Goal: Task Accomplishment & Management: Manage account settings

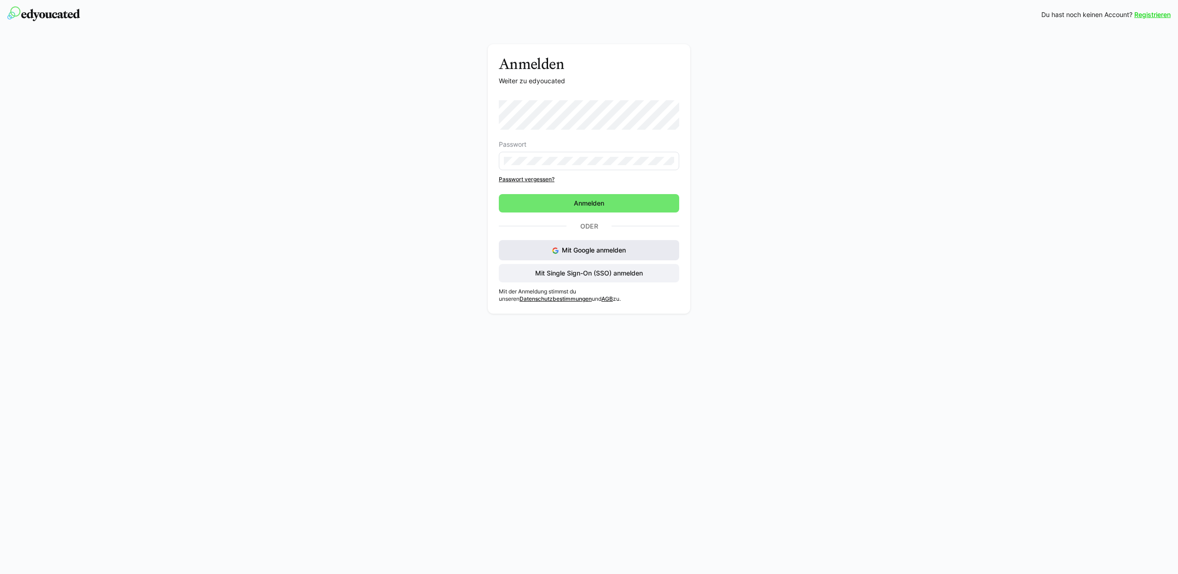
click at [639, 250] on button "Mit Google anmelden" at bounding box center [589, 250] width 180 height 20
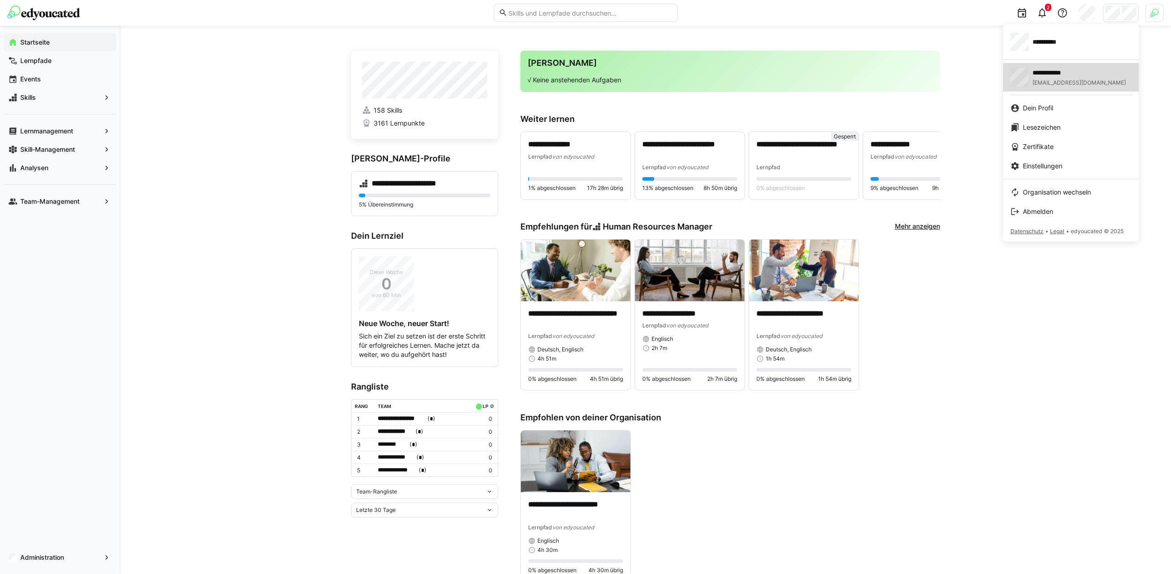
click at [1064, 73] on span "**********" at bounding box center [1062, 72] width 60 height 9
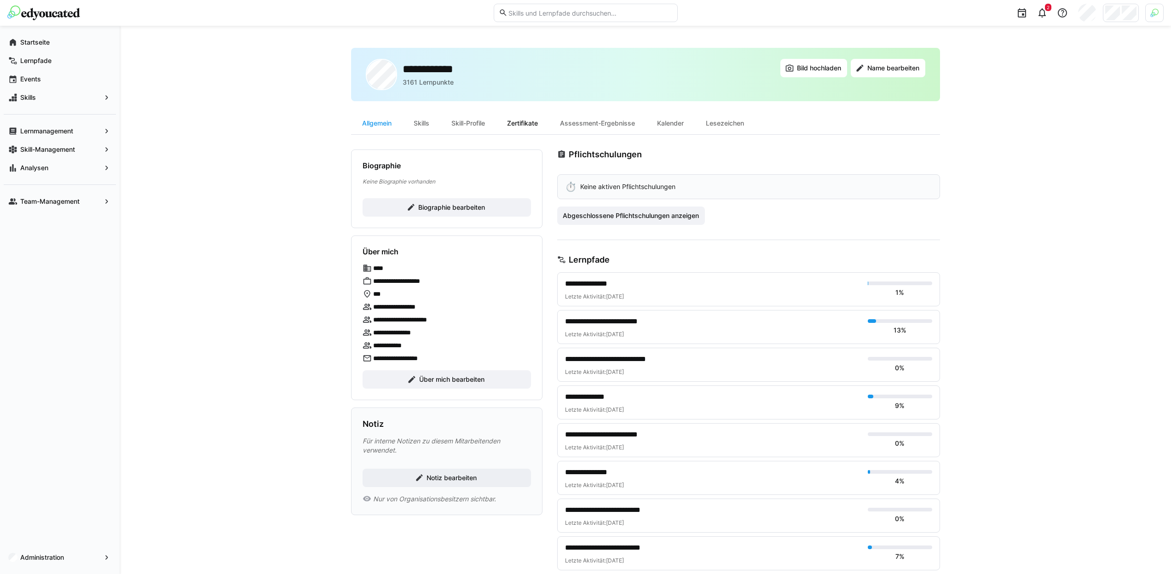
click at [543, 121] on div "Zertifikate" at bounding box center [522, 123] width 53 height 22
